Goal: Check status: Check status

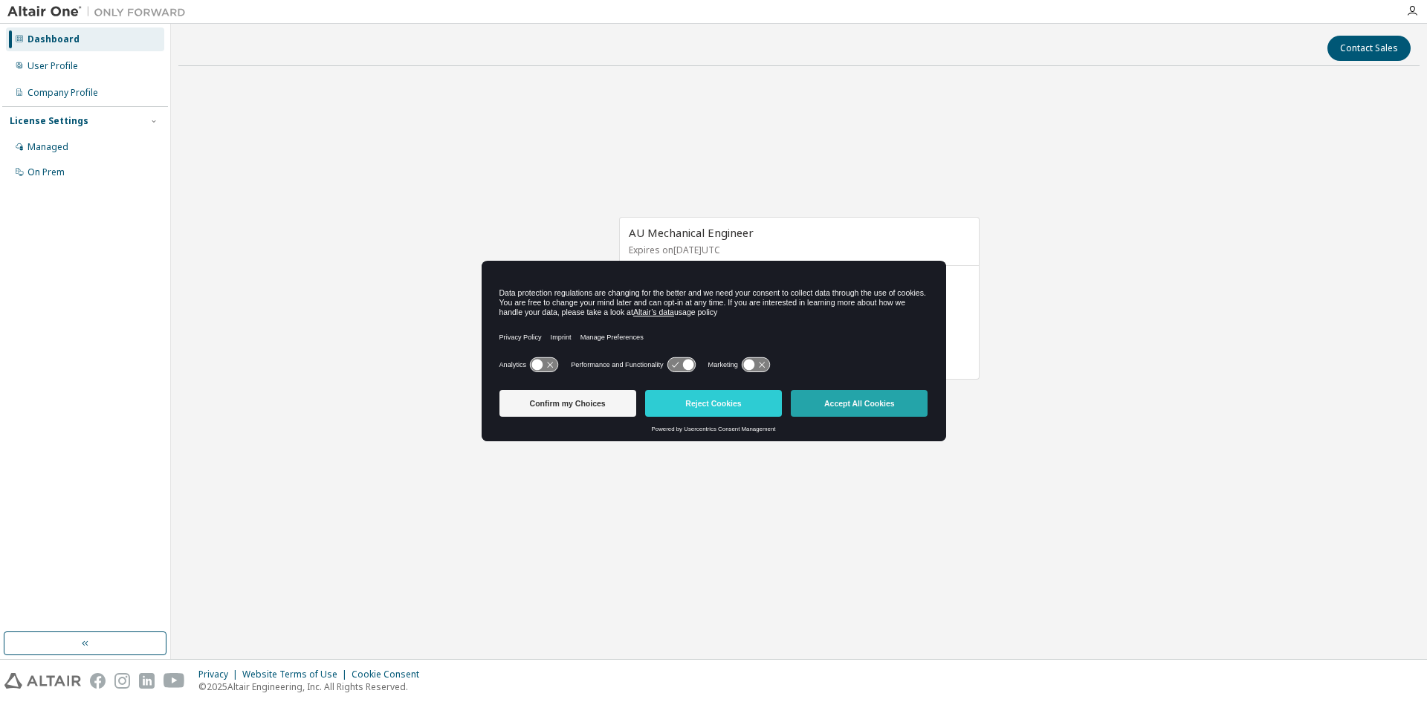
click at [861, 408] on button "Accept All Cookies" at bounding box center [859, 403] width 137 height 27
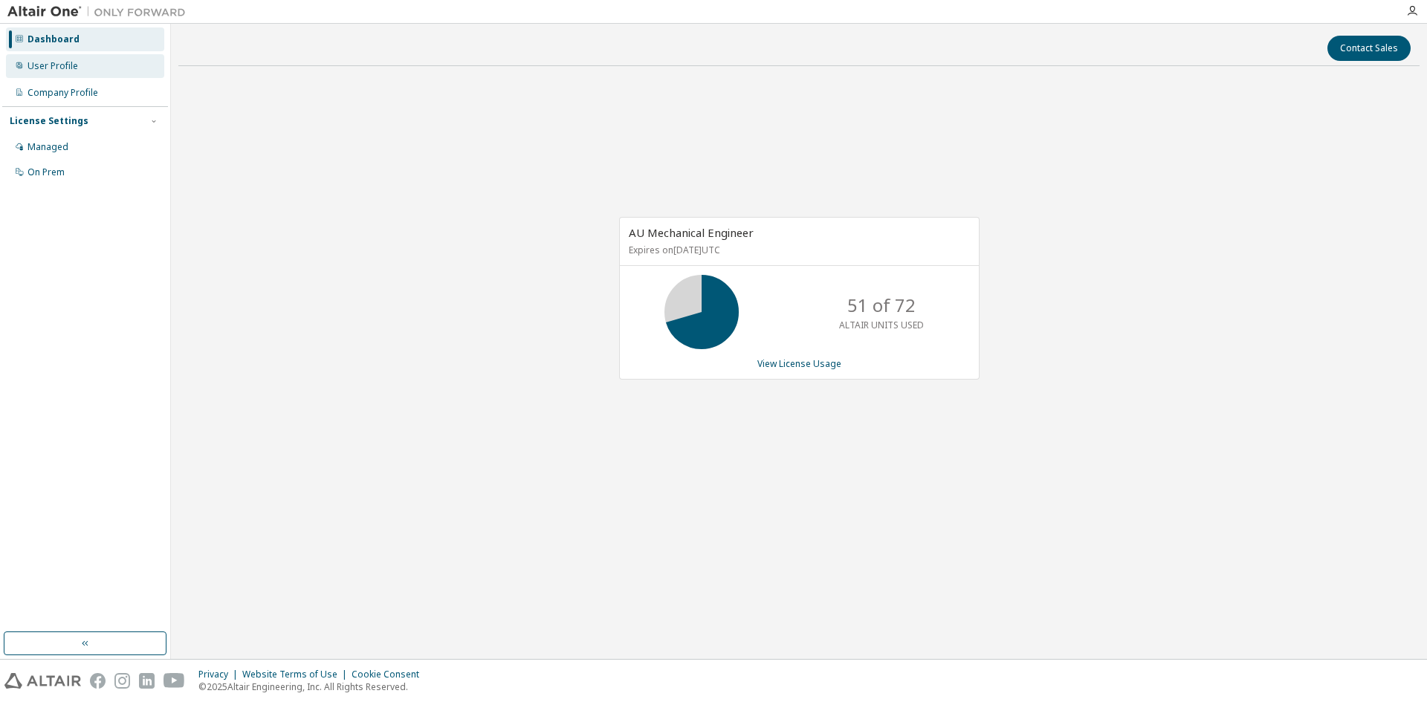
click at [59, 70] on div "User Profile" at bounding box center [53, 66] width 51 height 12
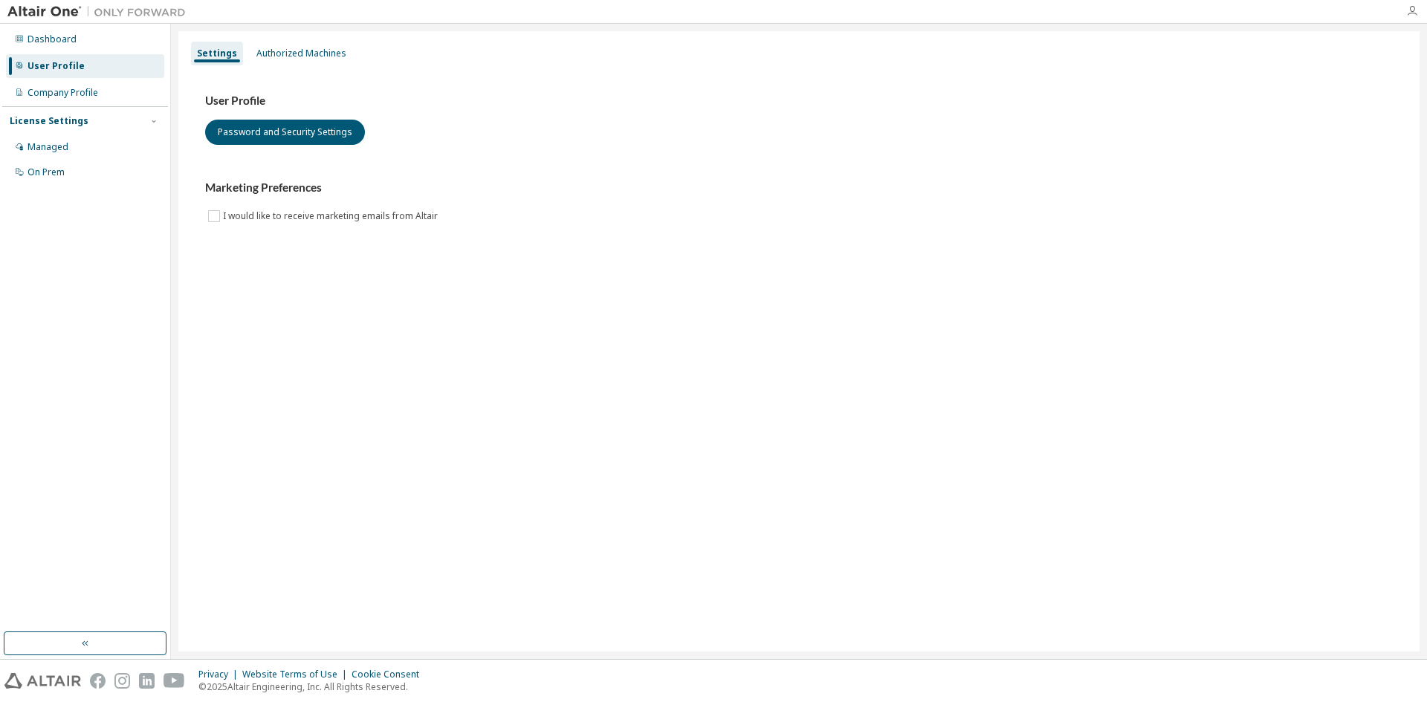
click at [1409, 11] on icon "button" at bounding box center [1412, 11] width 12 height 12
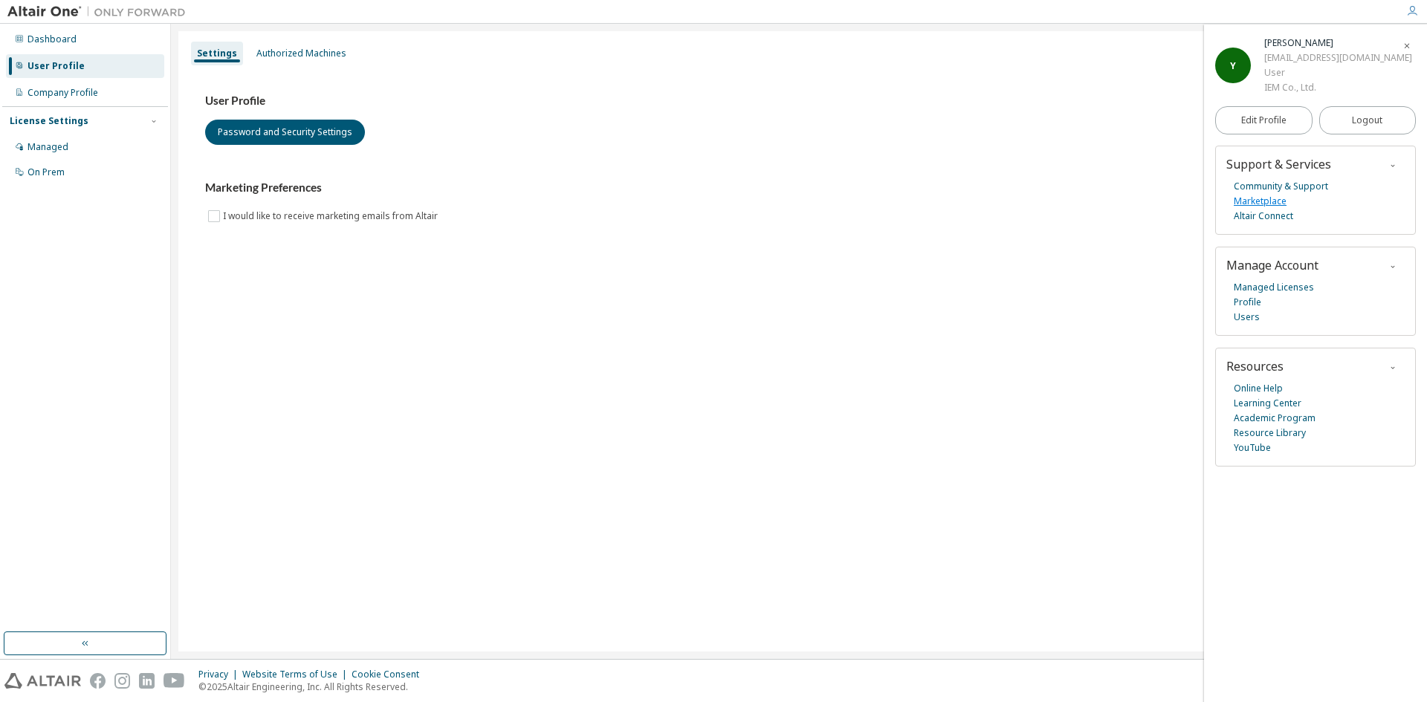
click at [1278, 203] on link "Marketplace" at bounding box center [1260, 201] width 53 height 15
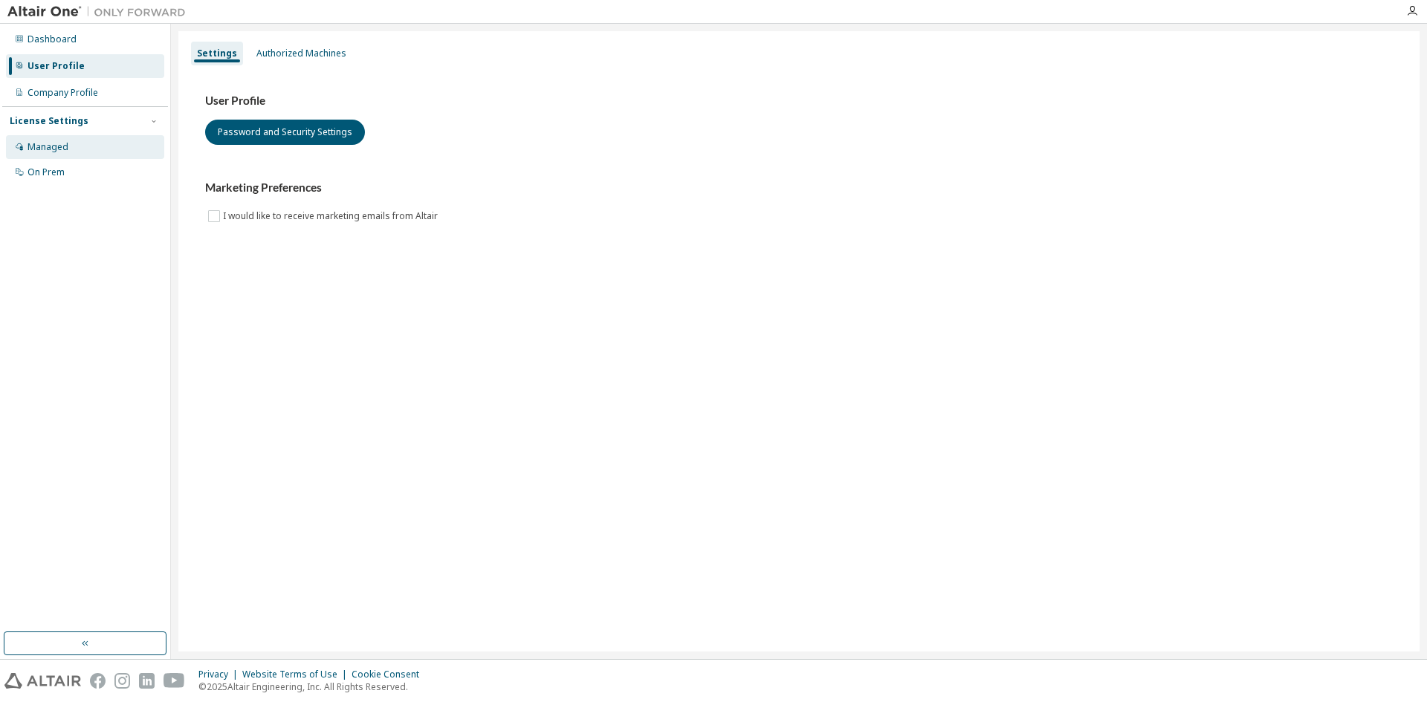
click at [65, 146] on div "Managed" at bounding box center [48, 147] width 41 height 12
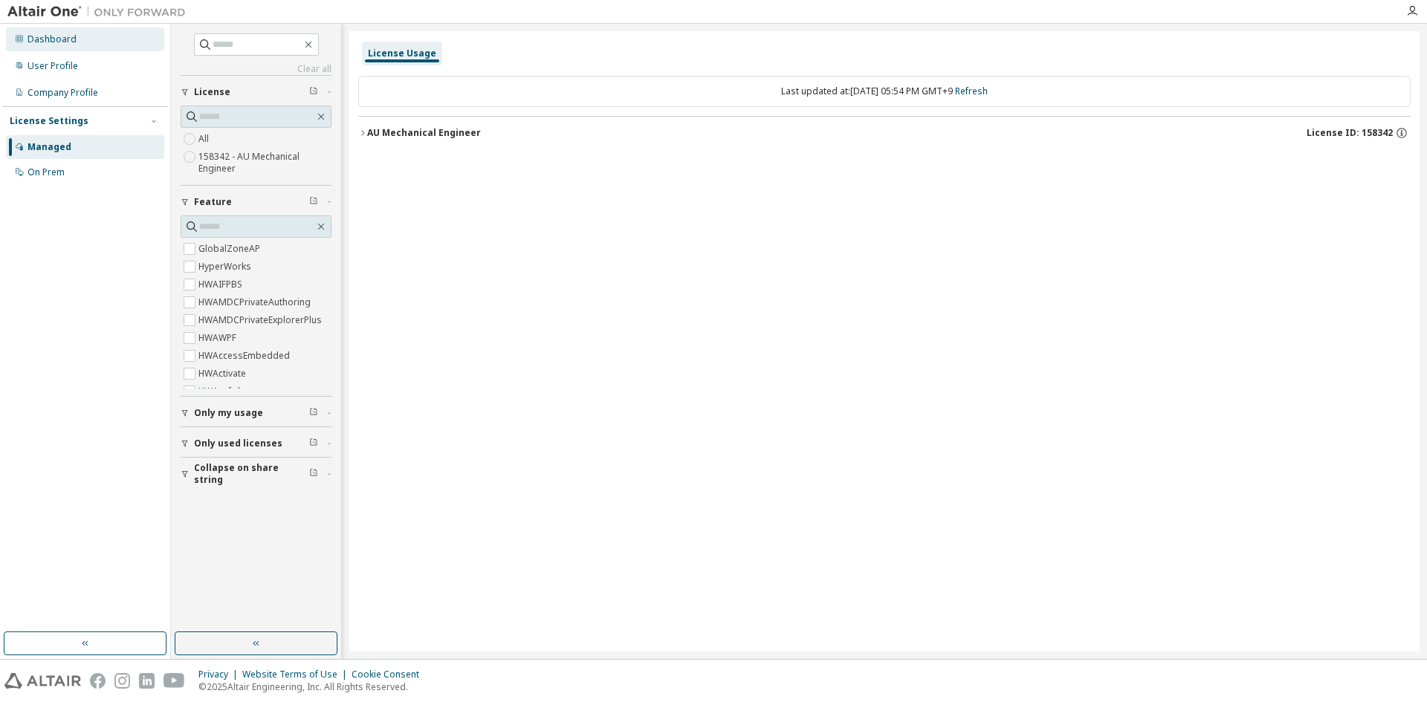
click at [58, 37] on div "Dashboard" at bounding box center [52, 39] width 49 height 12
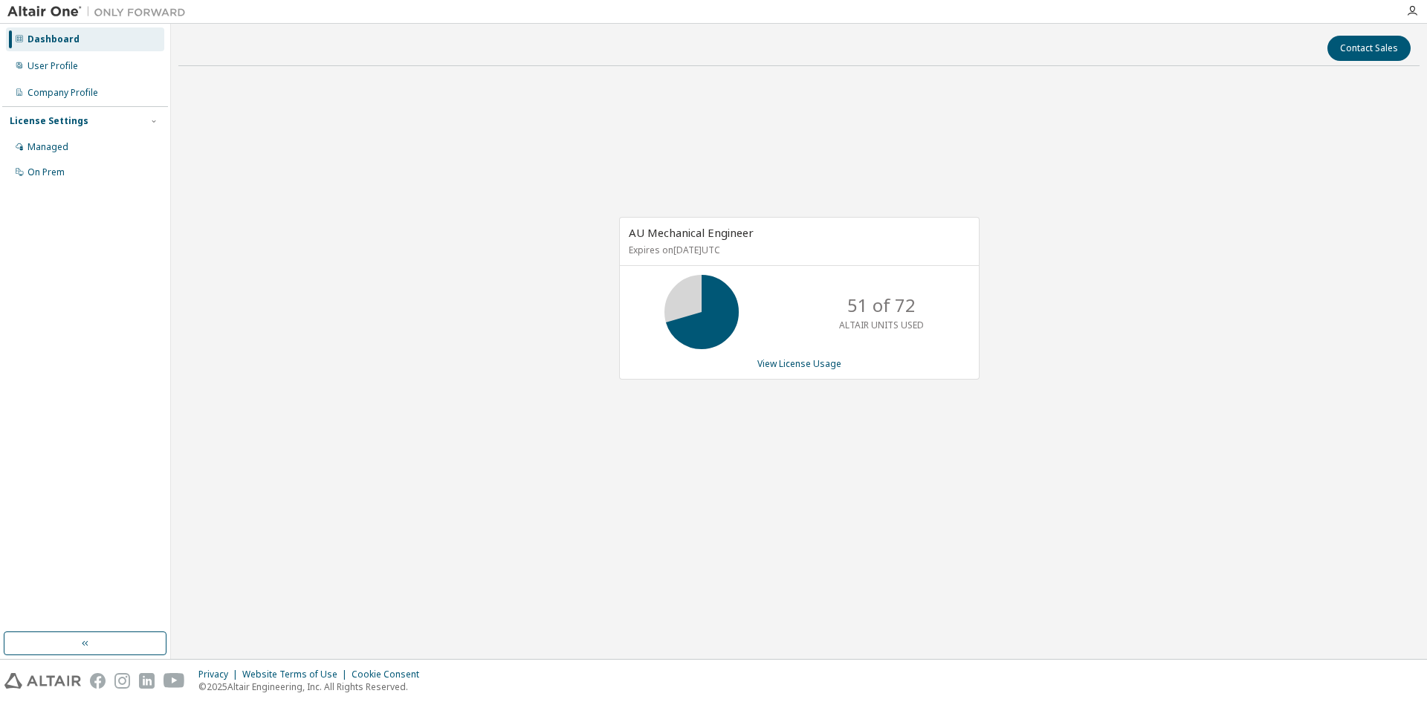
click at [923, 407] on div "AU Mechanical Engineer Expires on January 1, 2038 UTC 51 of 72 ALTAIR UNITS USE…" at bounding box center [798, 306] width 1241 height 456
click at [1061, 316] on div "AU Mechanical Engineer Expires on [DATE] UTC 51 of 72 ALTAIR UNITS USED View Li…" at bounding box center [798, 306] width 1241 height 456
drag, startPoint x: 1036, startPoint y: 334, endPoint x: 1072, endPoint y: 334, distance: 35.7
click at [1036, 334] on div "AU Mechanical Engineer Expires on [DATE] UTC 48 of 72 ALTAIR UNITS USED View Li…" at bounding box center [798, 306] width 1241 height 456
click at [818, 367] on link "View License Usage" at bounding box center [799, 364] width 84 height 13
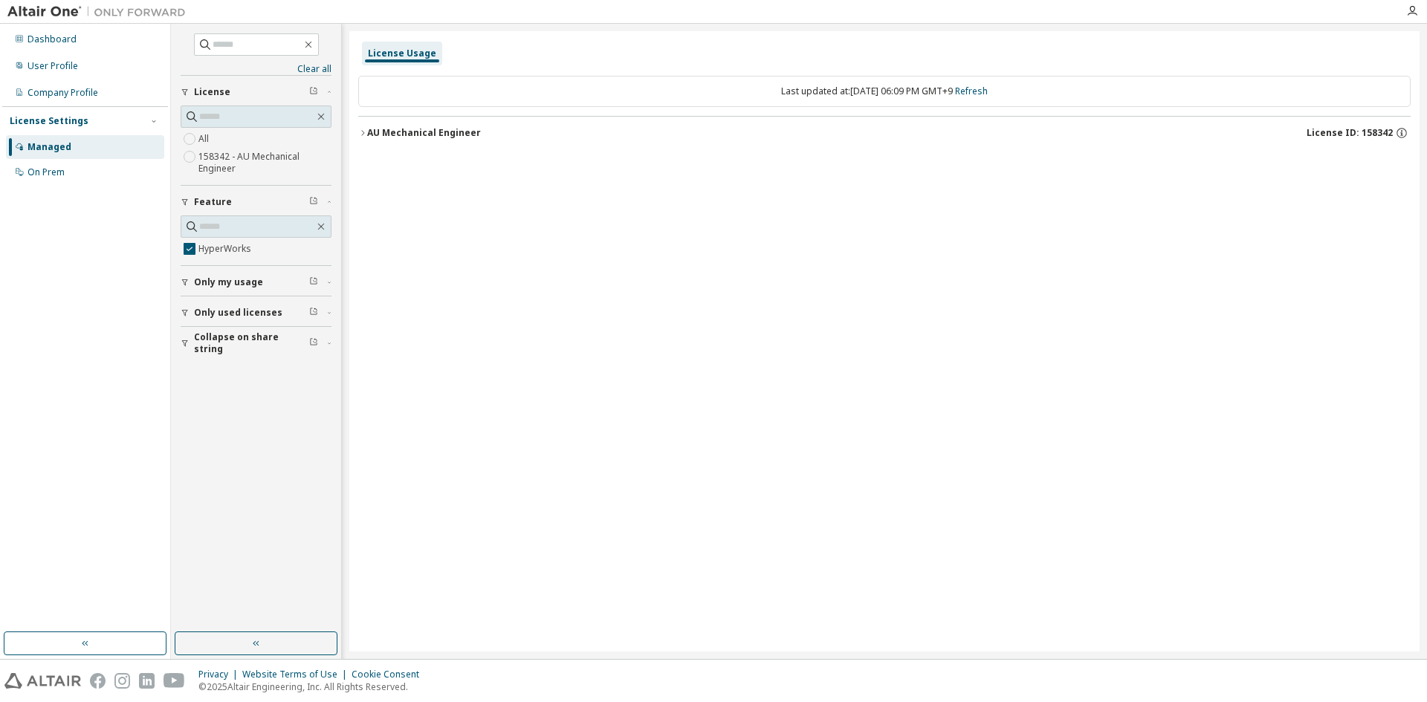
click at [365, 132] on icon "button" at bounding box center [362, 133] width 9 height 9
click at [375, 167] on icon "button" at bounding box center [376, 163] width 9 height 9
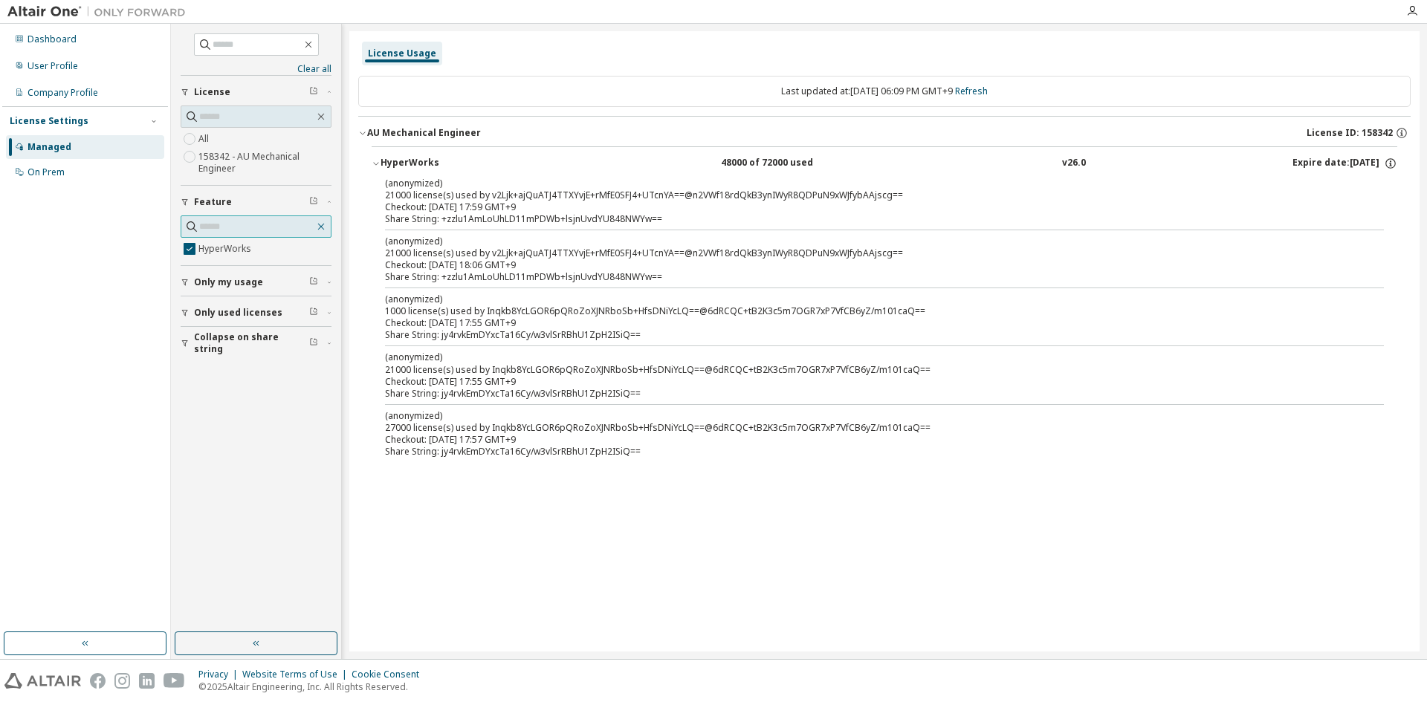
click at [322, 226] on icon "button" at bounding box center [321, 227] width 7 height 7
click at [321, 227] on icon "button" at bounding box center [321, 227] width 12 height 12
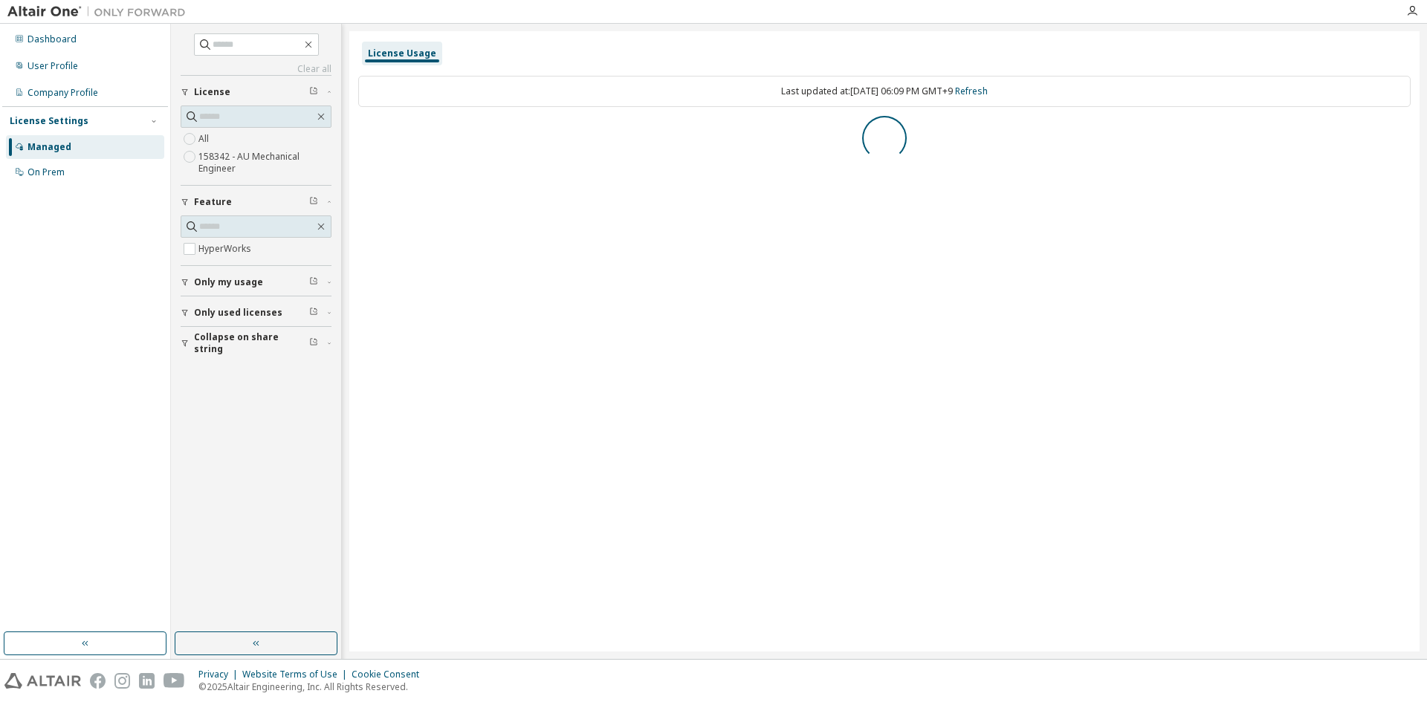
click at [190, 201] on div "button" at bounding box center [187, 202] width 13 height 9
click at [202, 200] on span "Feature" at bounding box center [213, 202] width 38 height 12
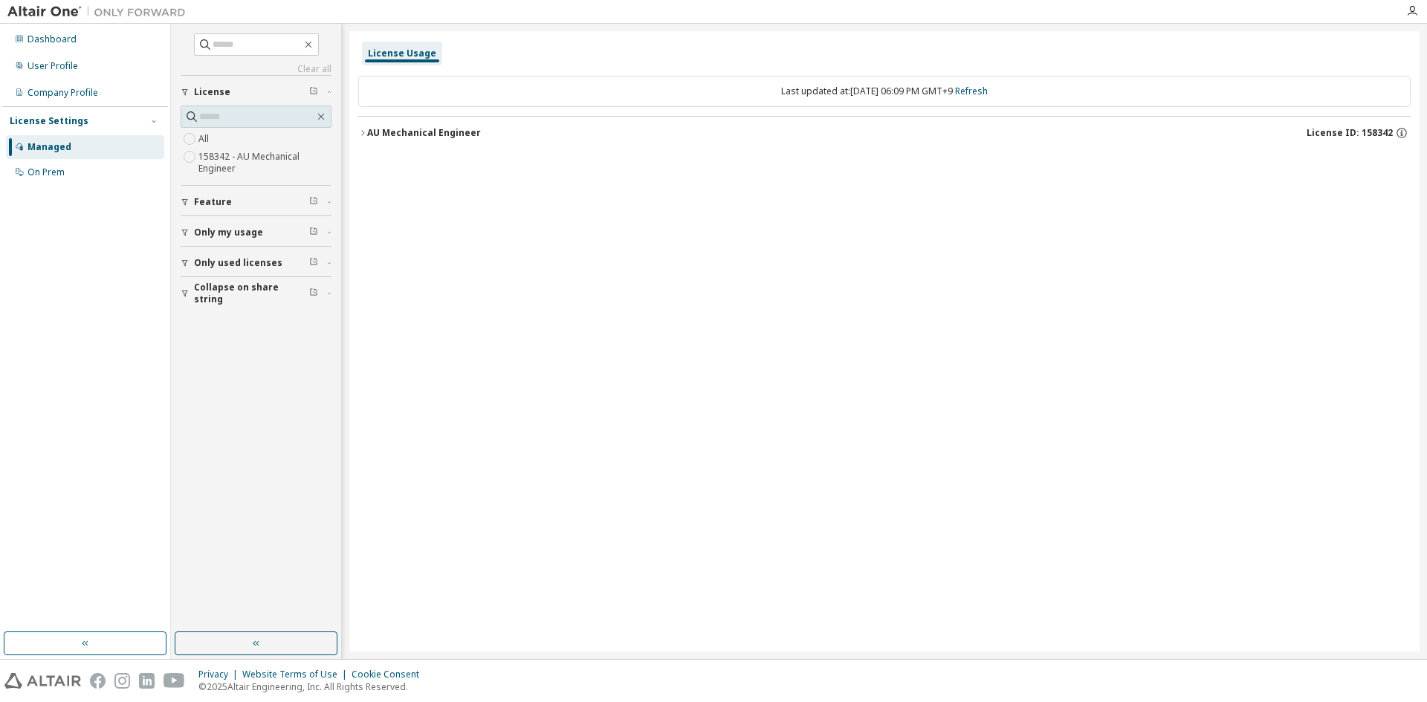
click at [204, 202] on span "Feature" at bounding box center [213, 202] width 38 height 12
click at [221, 201] on span "Feature" at bounding box center [213, 202] width 38 height 12
click at [70, 45] on div "Dashboard" at bounding box center [52, 39] width 49 height 12
